Goal: Task Accomplishment & Management: Manage account settings

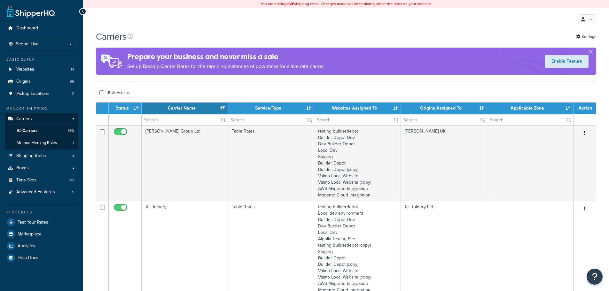
select select "15"
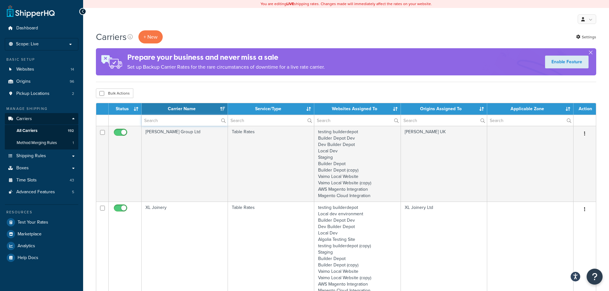
click at [165, 120] on input "text" at bounding box center [185, 120] width 86 height 11
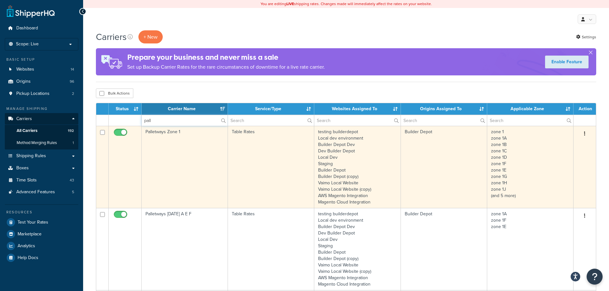
type input "pall"
click at [163, 180] on td "Palletways Zone 1" at bounding box center [185, 167] width 86 height 82
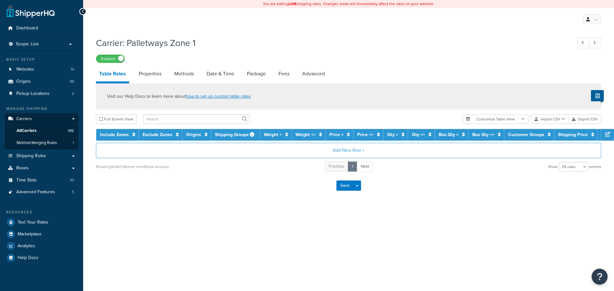
select select "25"
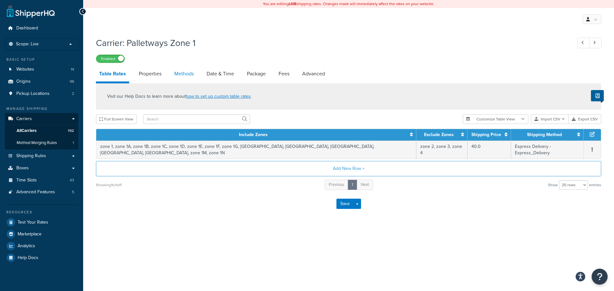
click at [188, 74] on link "Methods" at bounding box center [184, 73] width 26 height 15
select select "25"
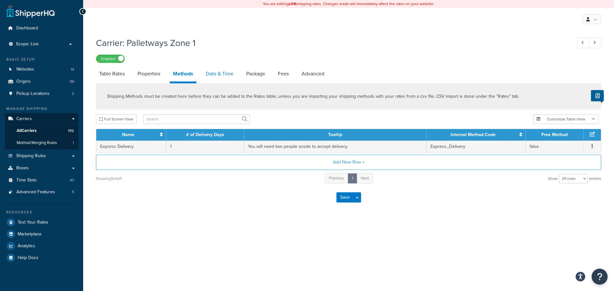
click at [226, 72] on link "Date & Time" at bounding box center [220, 73] width 34 height 15
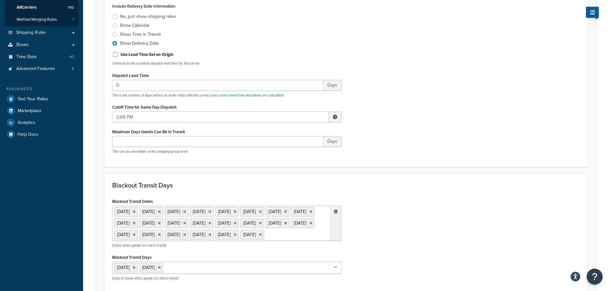
scroll to position [128, 0]
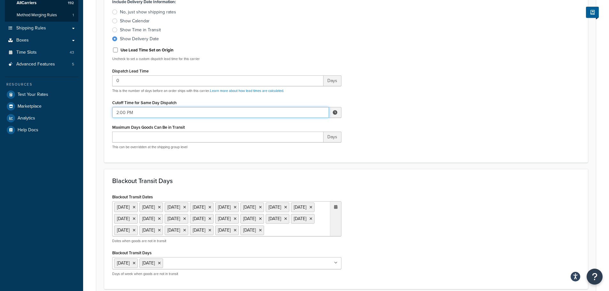
click at [127, 113] on input "2:00 PM" at bounding box center [220, 112] width 217 height 11
click at [289, 152] on span "▼" at bounding box center [288, 145] width 13 height 13
type input "11:00 AM"
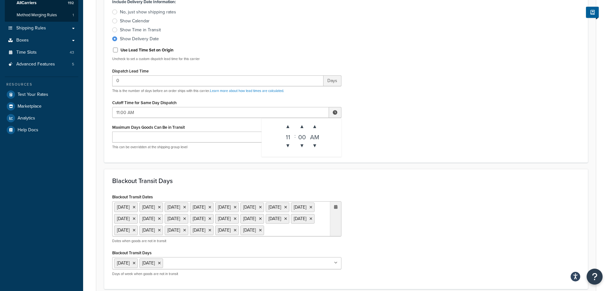
click at [398, 181] on h3 "Blackout Transit Days" at bounding box center [346, 180] width 468 height 7
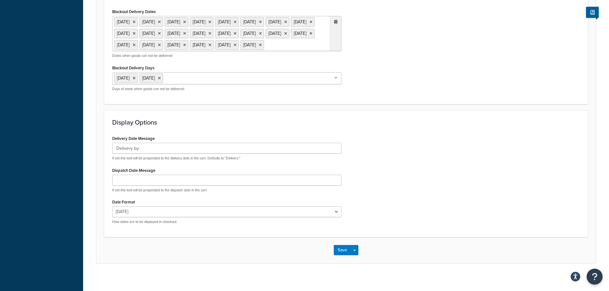
scroll to position [491, 0]
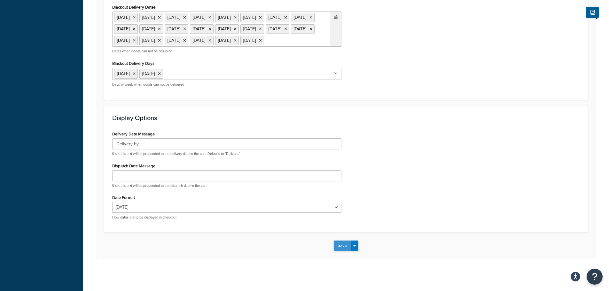
click at [342, 245] on button "Save" at bounding box center [342, 246] width 17 height 10
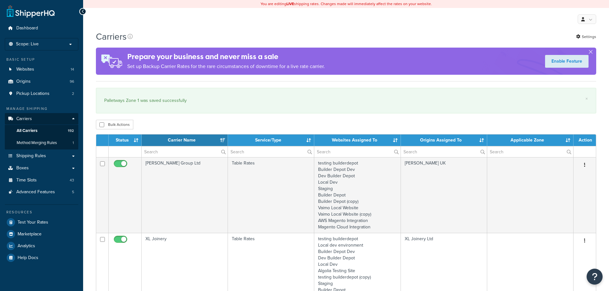
select select "15"
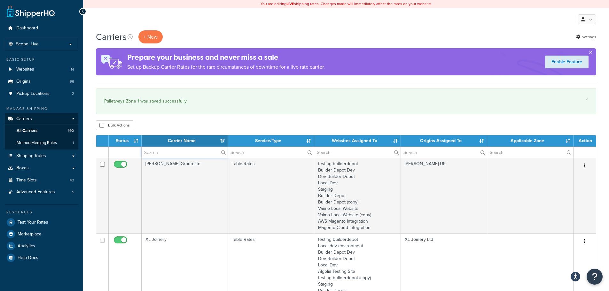
click at [164, 153] on input "text" at bounding box center [185, 152] width 86 height 11
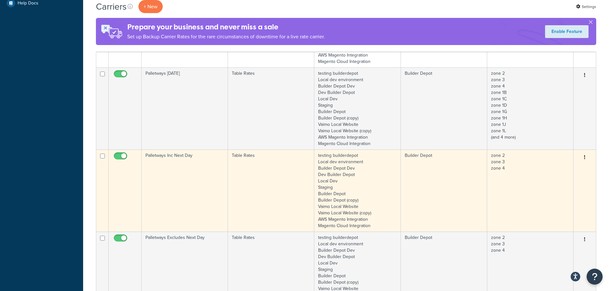
scroll to position [256, 0]
type input "pall"
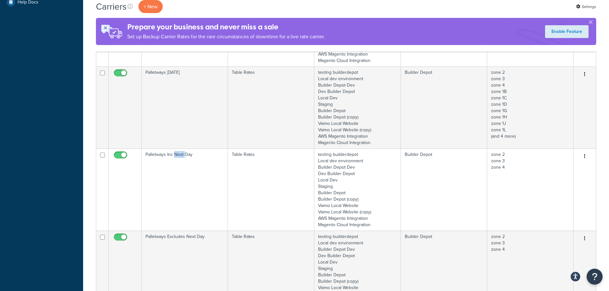
click at [180, 190] on td "Palletways Inc Next Day" at bounding box center [185, 190] width 86 height 82
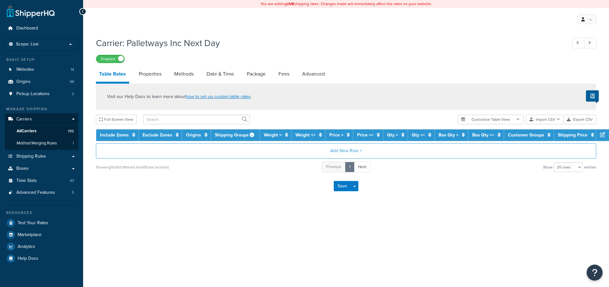
select select "25"
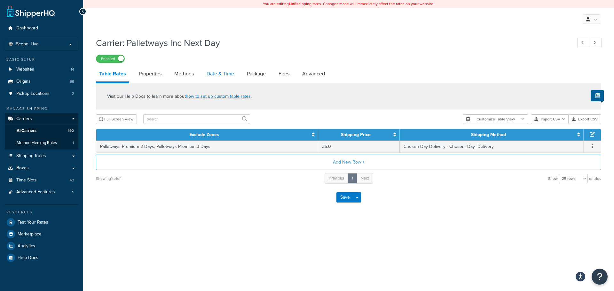
click at [214, 75] on link "Date & Time" at bounding box center [220, 73] width 34 height 15
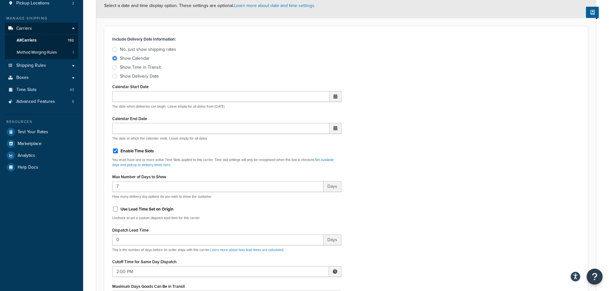
scroll to position [224, 0]
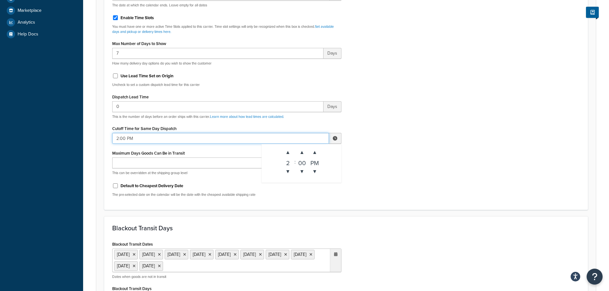
click at [130, 135] on input "2:00 PM" at bounding box center [220, 138] width 217 height 11
click at [286, 172] on span "▼" at bounding box center [288, 171] width 13 height 13
type input "11:00 AM"
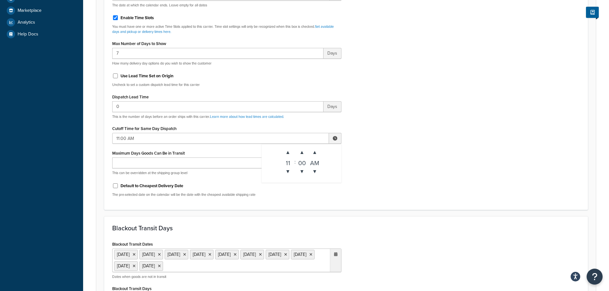
click at [406, 165] on div "Include Delivery Date Information: No, just show shipping rates Show Calendar S…" at bounding box center [345, 51] width 477 height 301
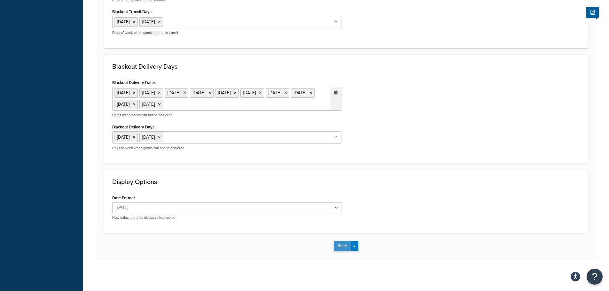
scroll to position [501, 0]
click at [339, 248] on button "Save" at bounding box center [342, 246] width 17 height 10
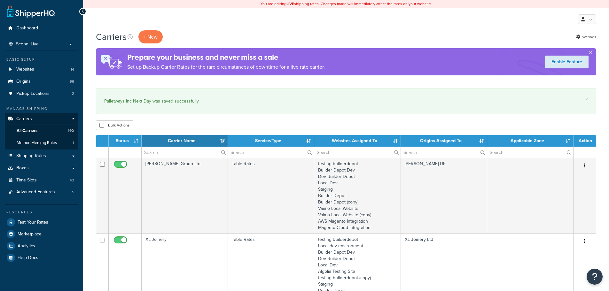
select select "15"
click at [153, 151] on input "text" at bounding box center [185, 152] width 86 height 11
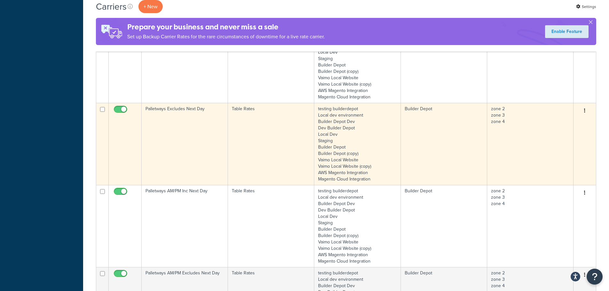
scroll to position [416, 0]
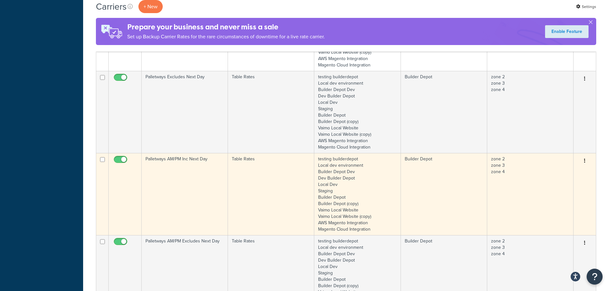
type input "pall"
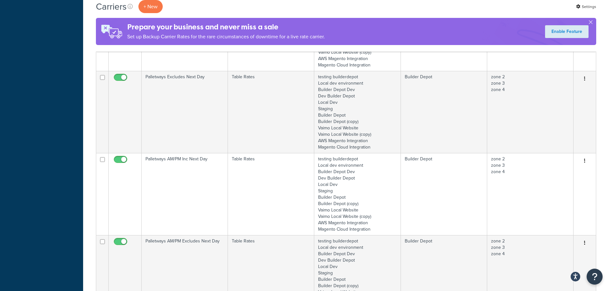
click at [167, 198] on td "Palletways AM/PM Inc Next Day" at bounding box center [185, 194] width 86 height 82
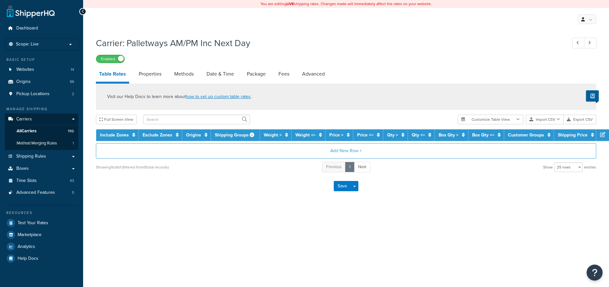
select select "25"
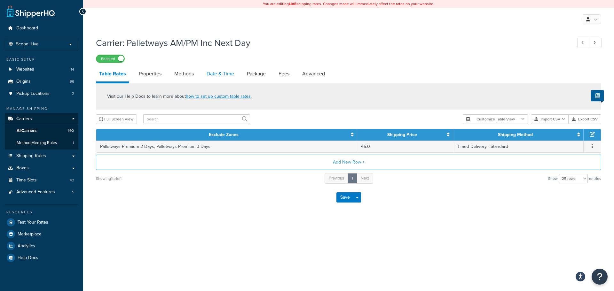
click at [213, 69] on link "Date & Time" at bounding box center [220, 73] width 34 height 15
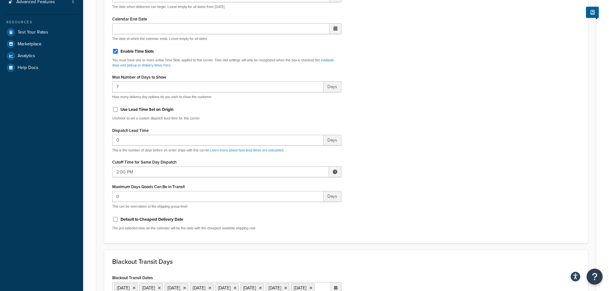
scroll to position [192, 0]
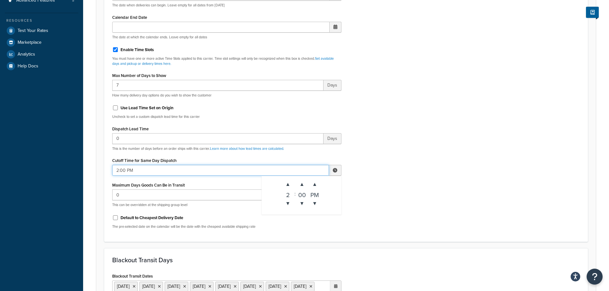
click at [134, 170] on input "2:00 PM" at bounding box center [220, 170] width 217 height 11
click at [292, 200] on span "▼" at bounding box center [288, 203] width 13 height 13
type input "11:00 AM"
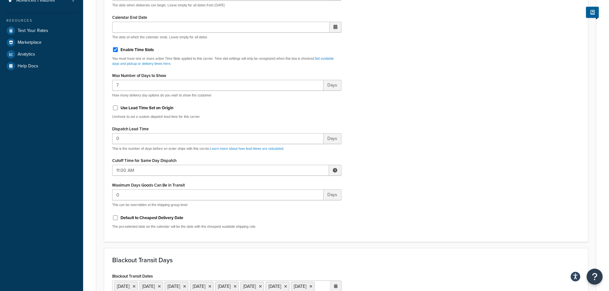
click at [447, 202] on div "Include Delivery Date Information: No, just show shipping rates Show Calendar S…" at bounding box center [345, 83] width 477 height 301
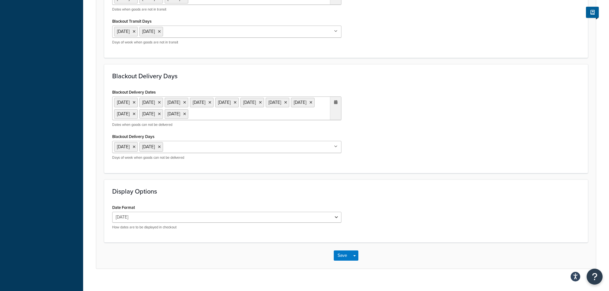
scroll to position [524, 0]
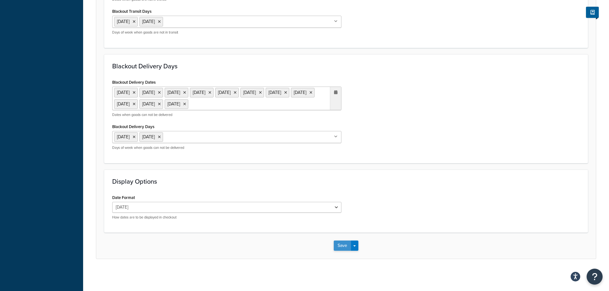
click at [342, 246] on button "Save" at bounding box center [342, 246] width 17 height 10
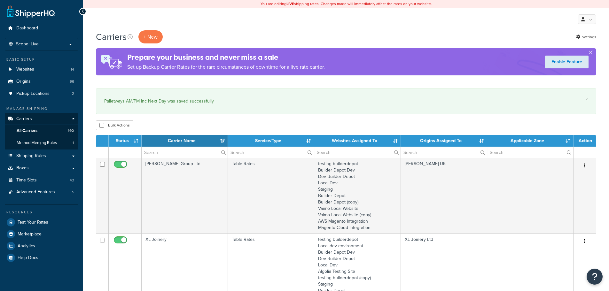
select select "15"
drag, startPoint x: 152, startPoint y: 123, endPoint x: 140, endPoint y: 116, distance: 12.9
click at [152, 123] on div "Bulk Actions Duplicate [GEOGRAPHIC_DATA]" at bounding box center [346, 126] width 500 height 10
